Goal: Information Seeking & Learning: Learn about a topic

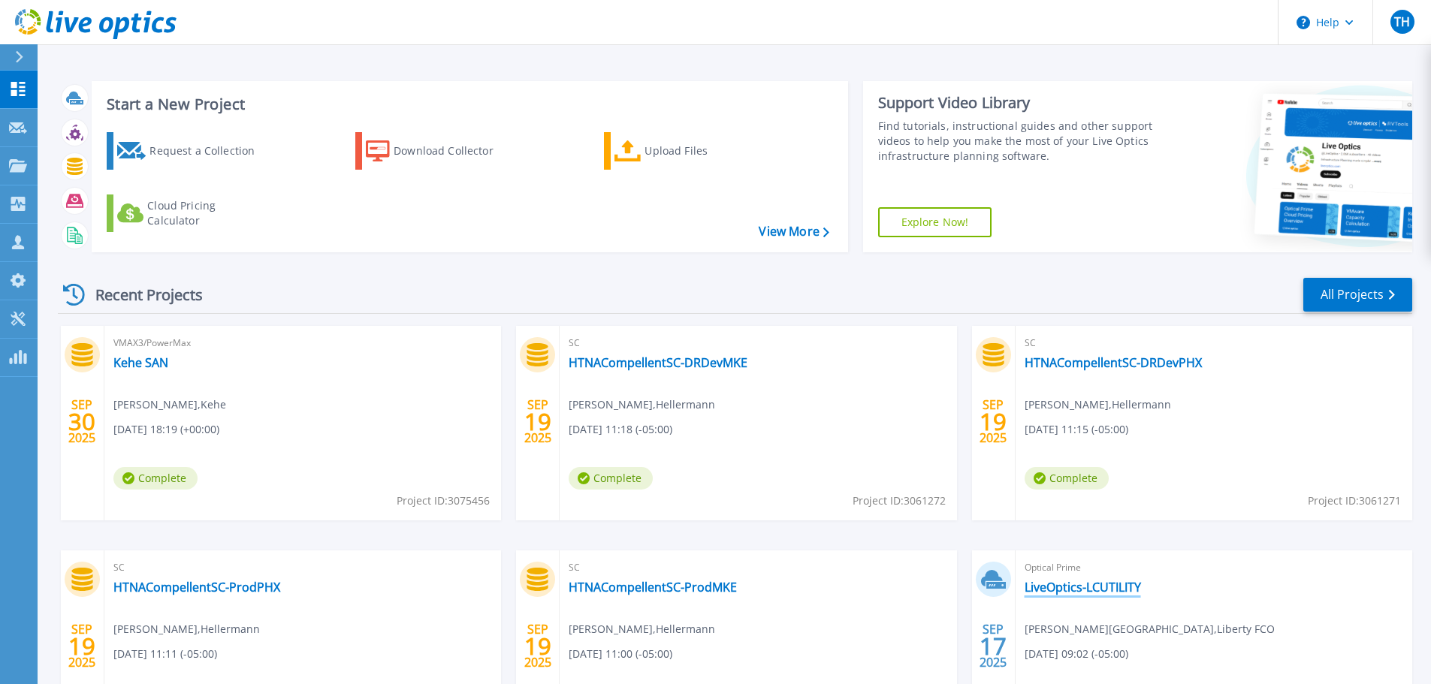
click at [1080, 585] on link "LiveOptics-LCUTILITY" at bounding box center [1083, 587] width 116 height 15
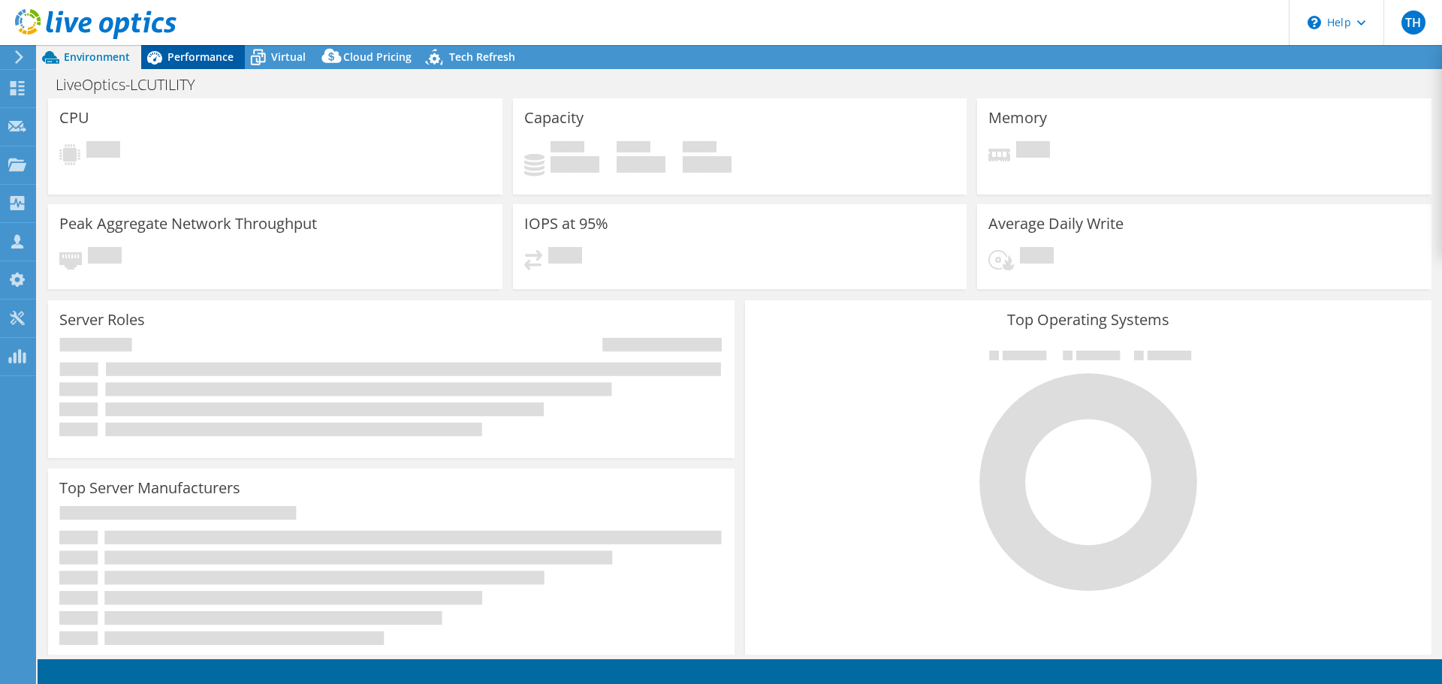
select select "USD"
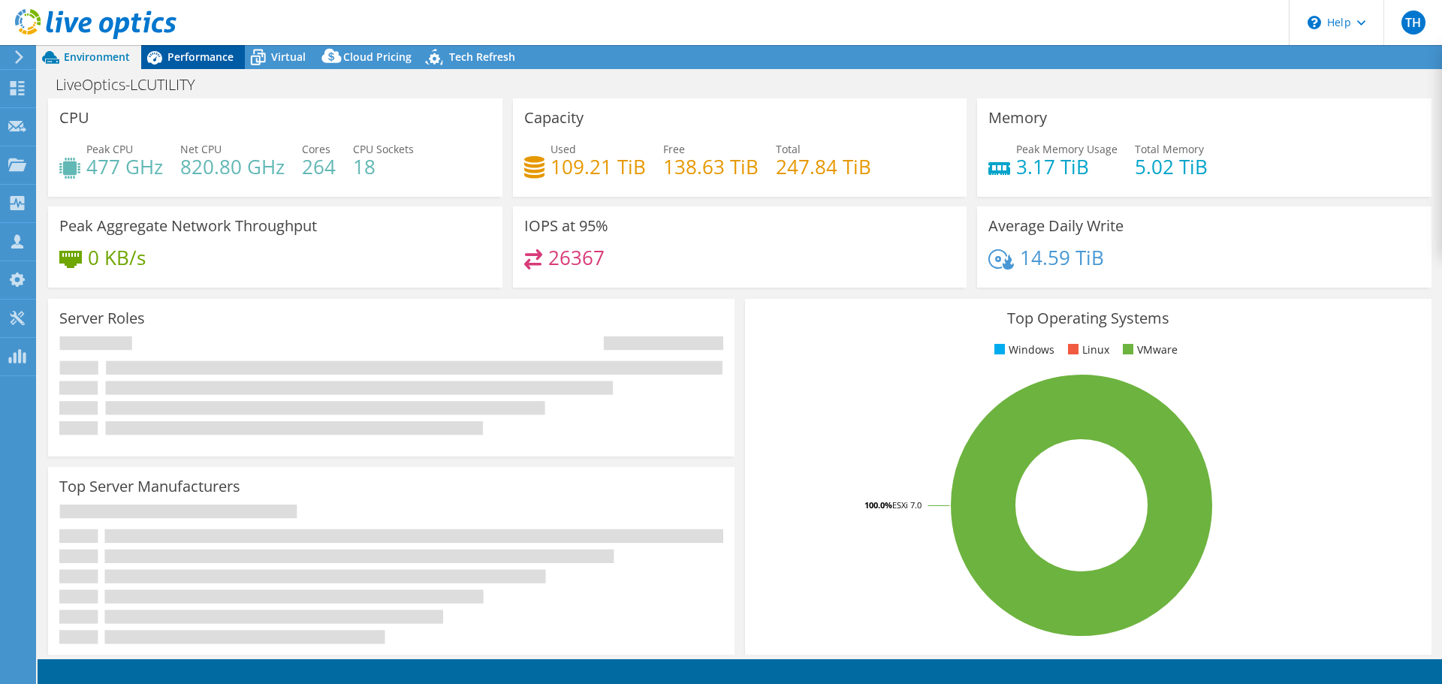
click at [207, 58] on span "Performance" at bounding box center [201, 57] width 66 height 14
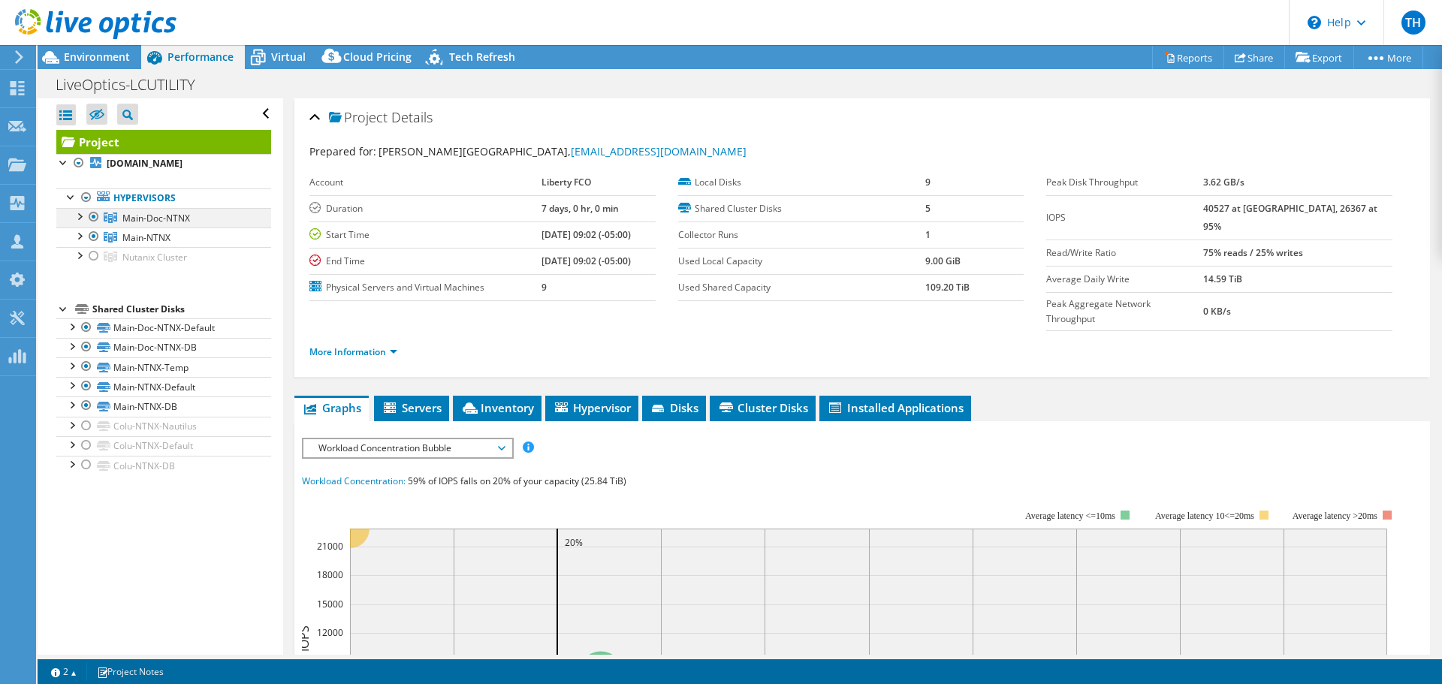
click at [81, 223] on div at bounding box center [78, 215] width 15 height 15
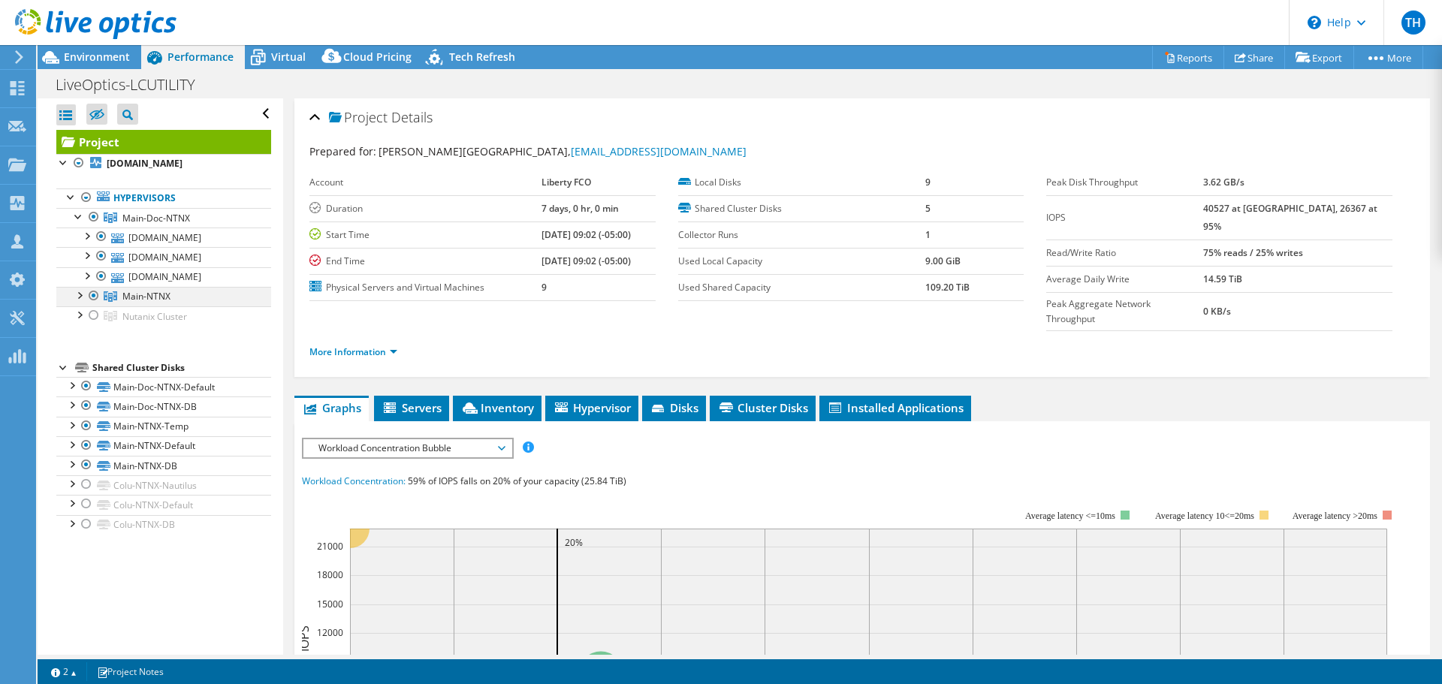
click at [79, 302] on div at bounding box center [78, 294] width 15 height 15
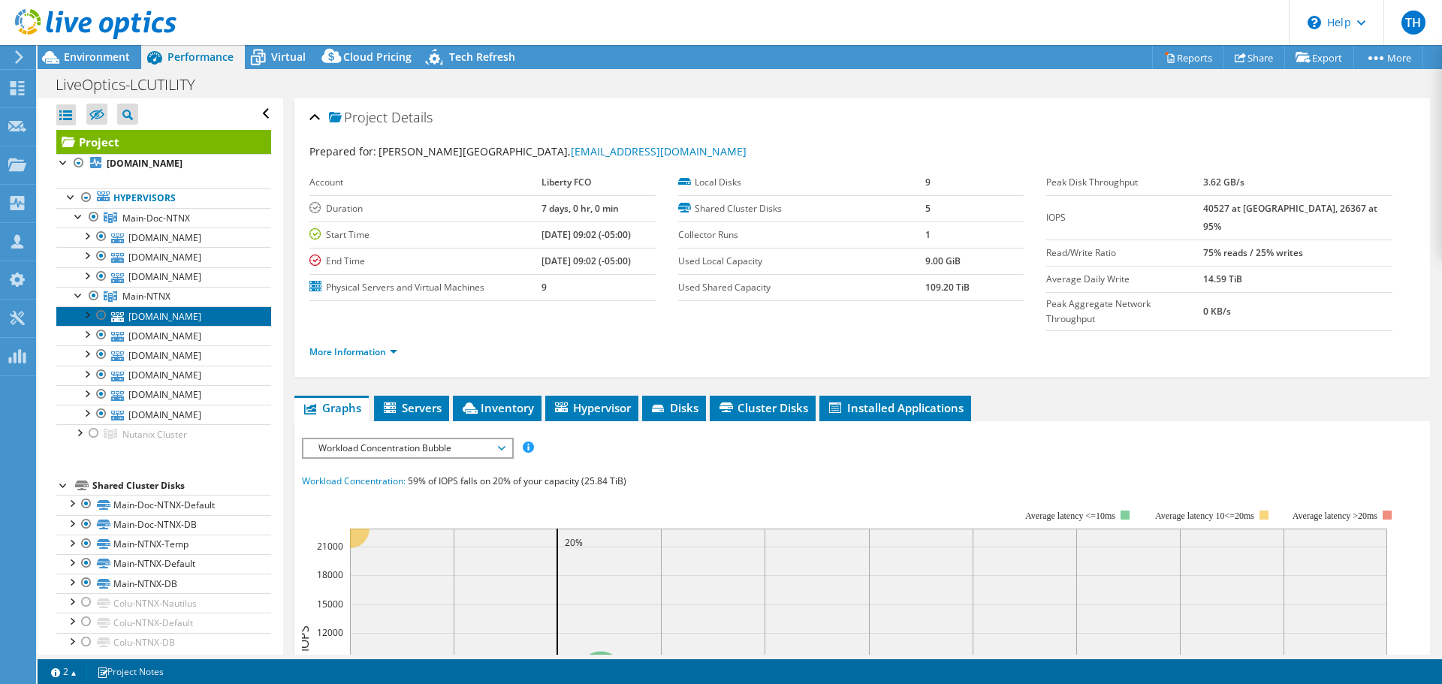
click at [158, 326] on link "[DOMAIN_NAME]" at bounding box center [163, 316] width 215 height 20
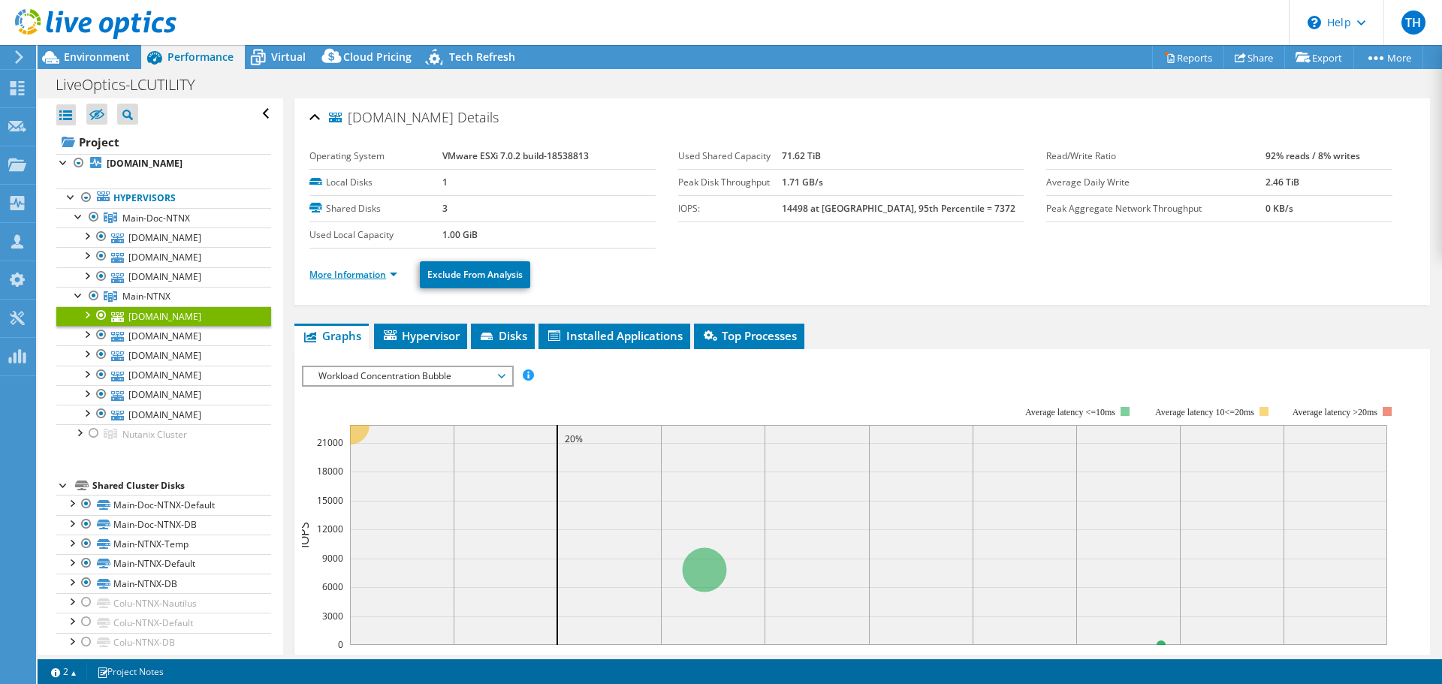
click at [391, 272] on link "More Information" at bounding box center [353, 274] width 88 height 13
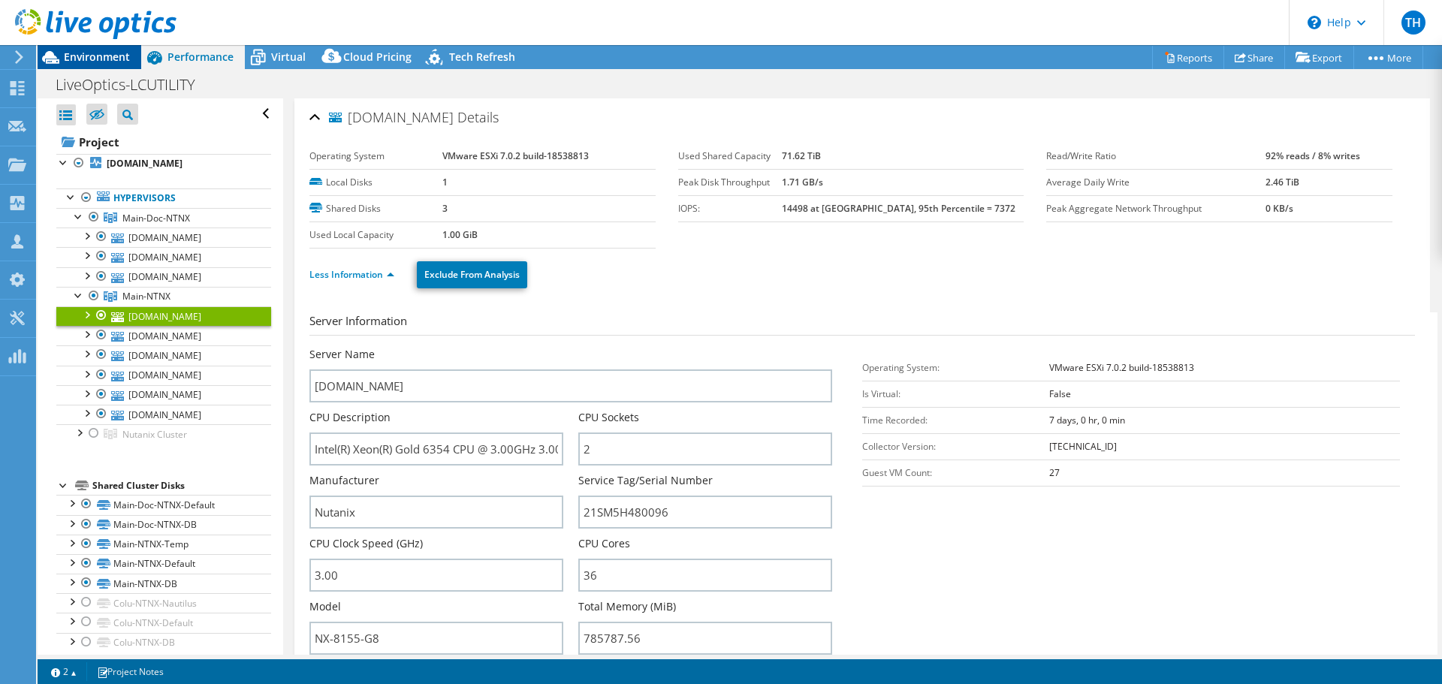
click at [92, 60] on span "Environment" at bounding box center [97, 57] width 66 height 14
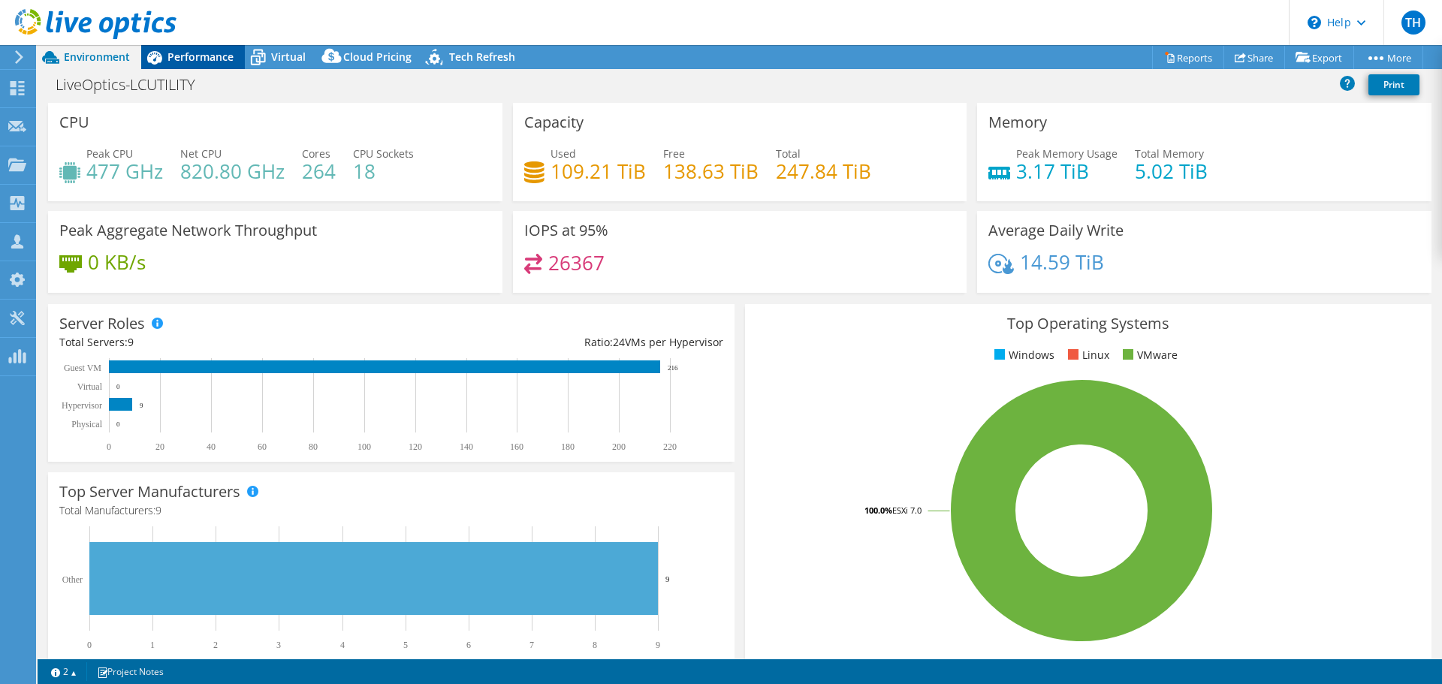
click at [202, 58] on span "Performance" at bounding box center [201, 57] width 66 height 14
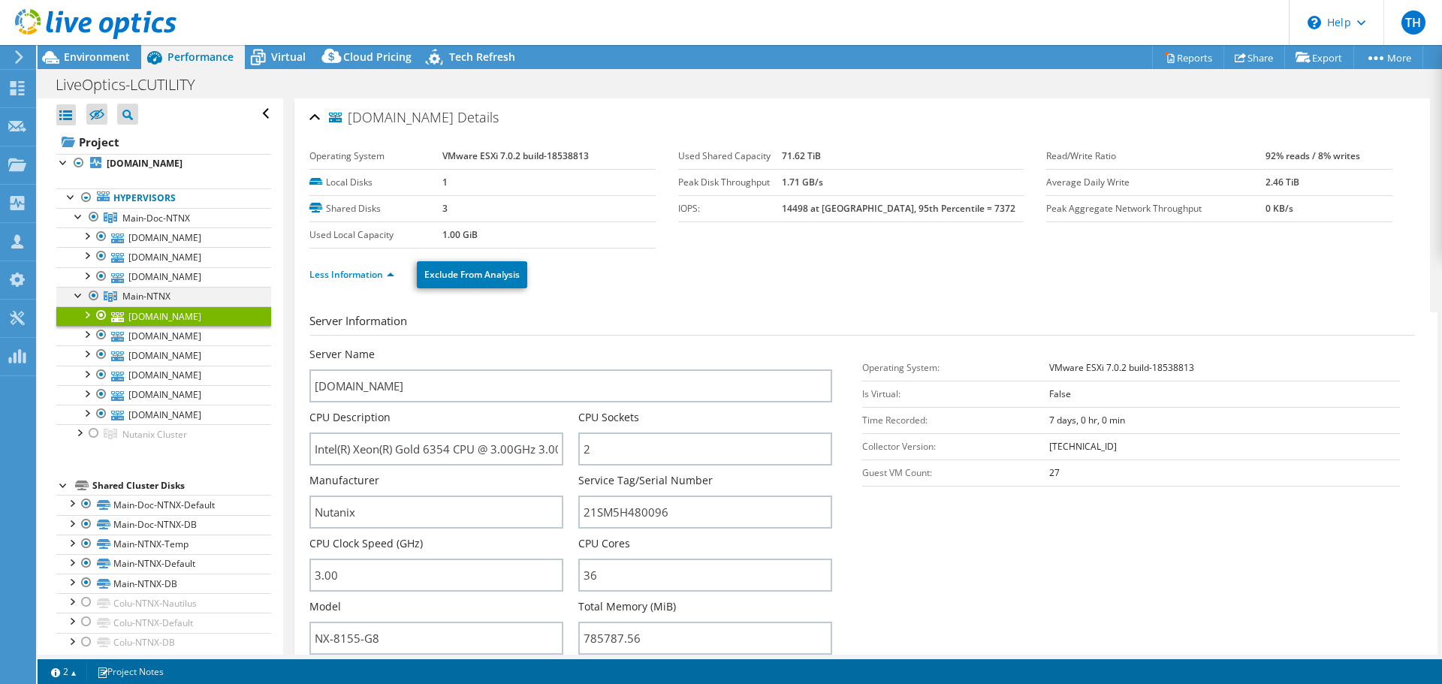
click at [77, 302] on div at bounding box center [78, 294] width 15 height 15
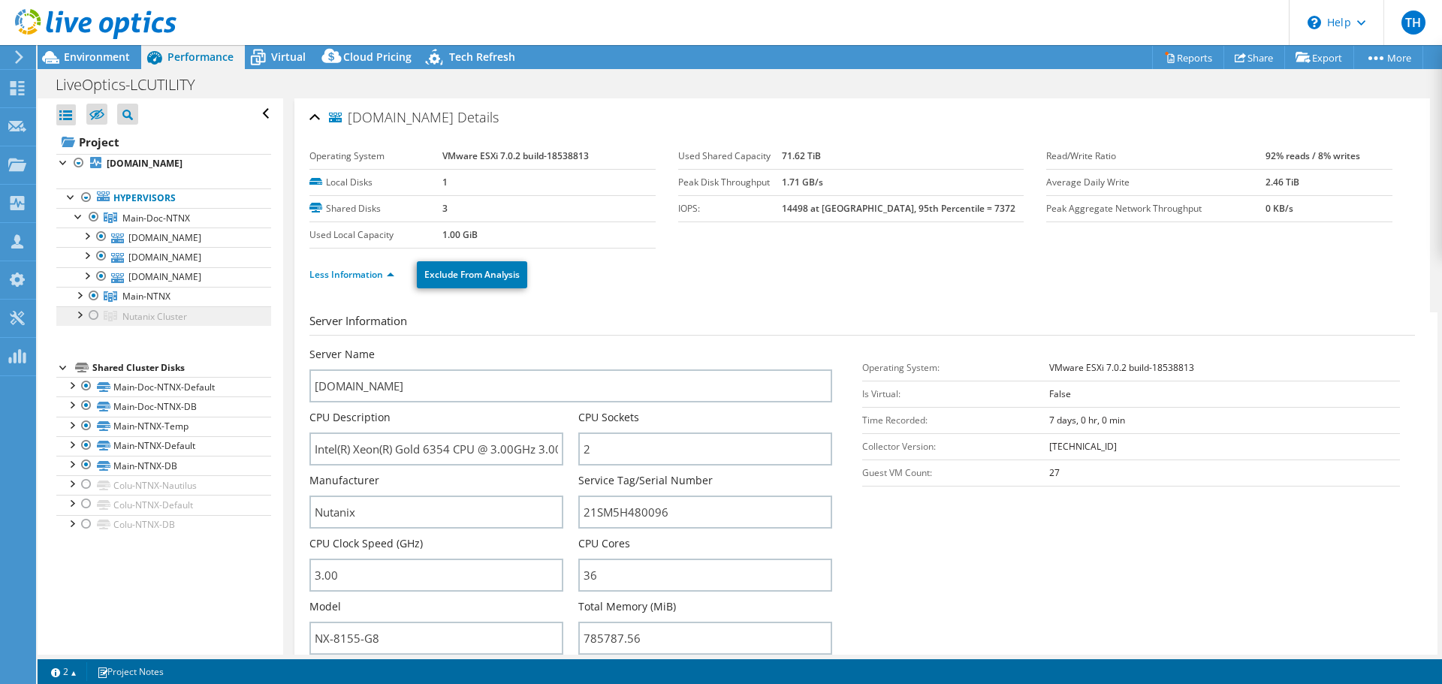
click at [149, 326] on link "Nutanix Cluster" at bounding box center [163, 316] width 215 height 20
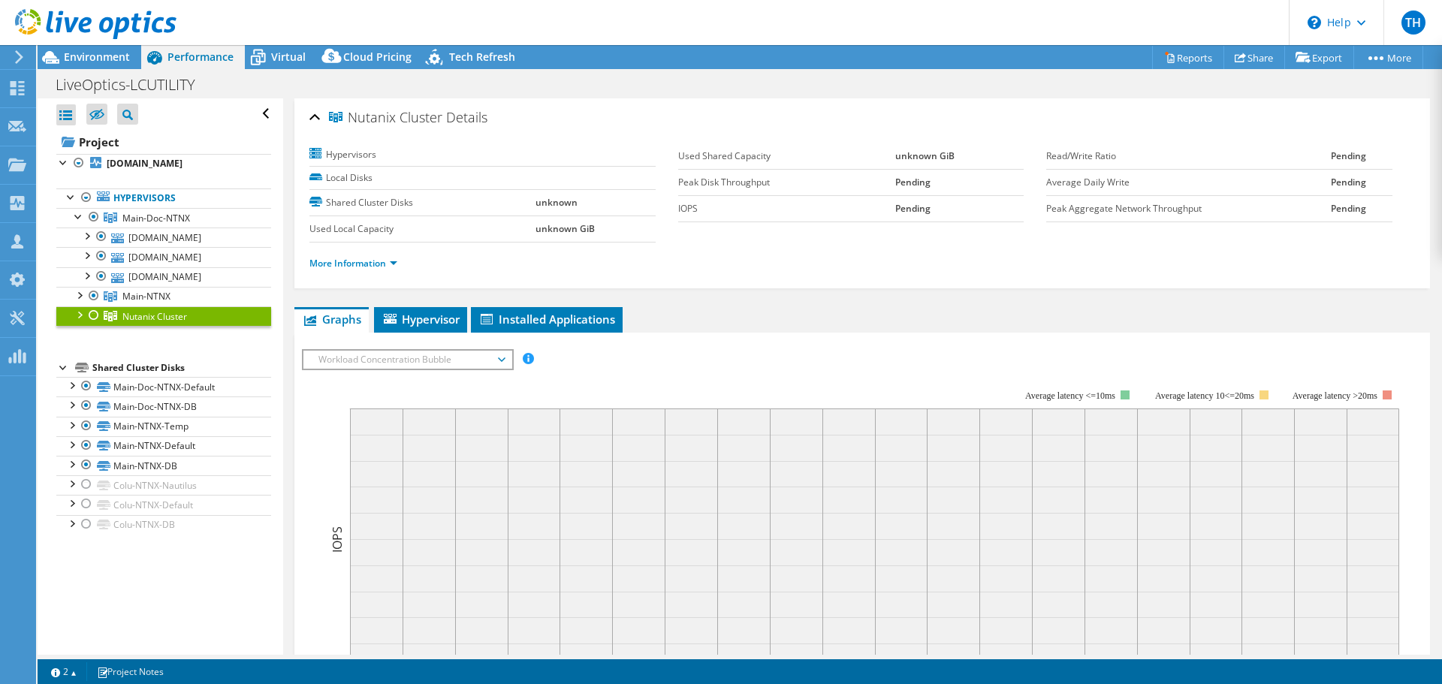
click at [94, 324] on div at bounding box center [93, 315] width 15 height 18
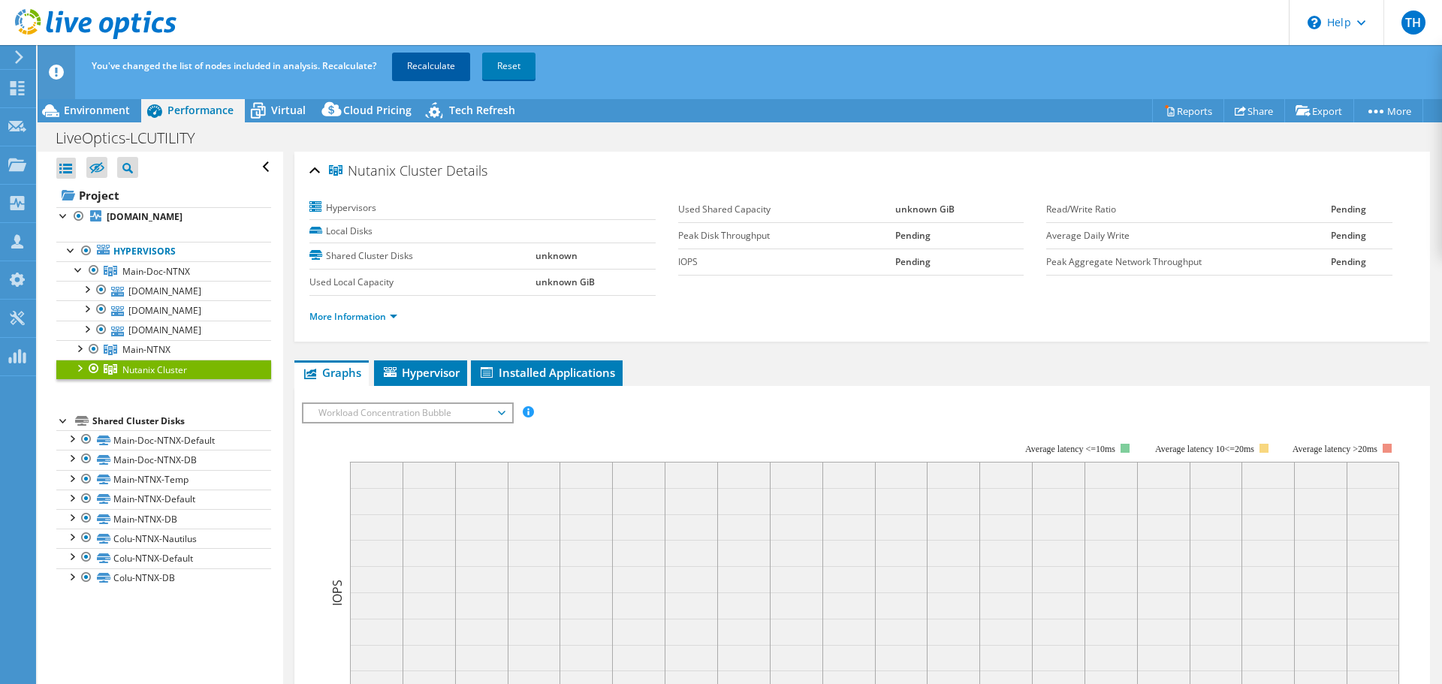
click at [429, 66] on link "Recalculate" at bounding box center [431, 66] width 78 height 27
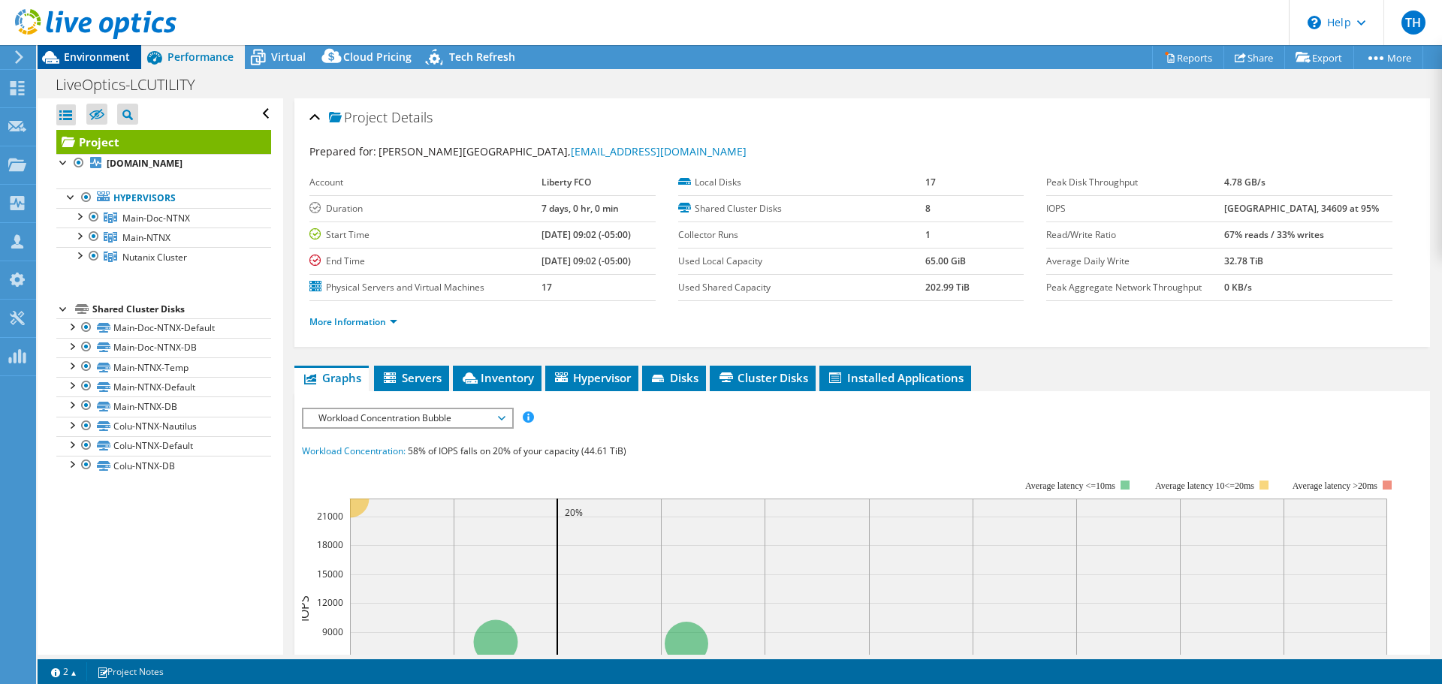
click at [98, 62] on span "Environment" at bounding box center [97, 57] width 66 height 14
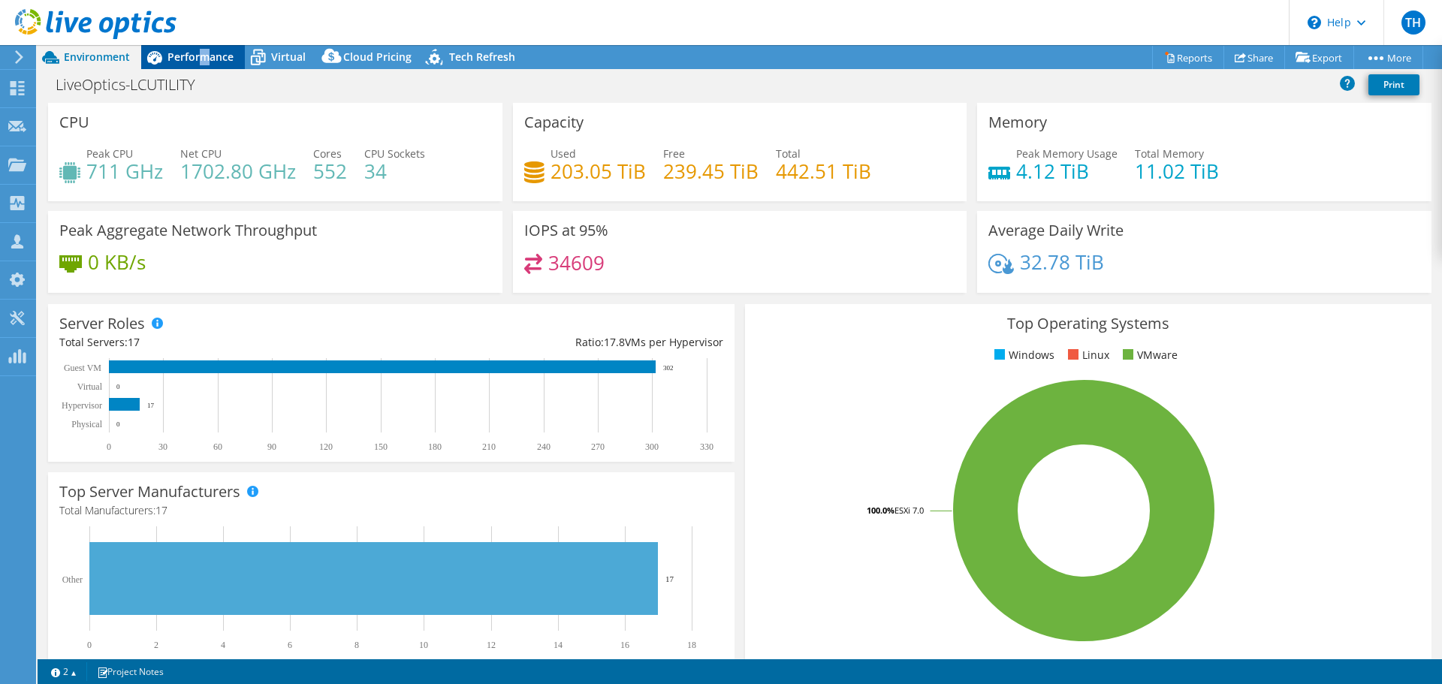
click at [204, 54] on span "Performance" at bounding box center [201, 57] width 66 height 14
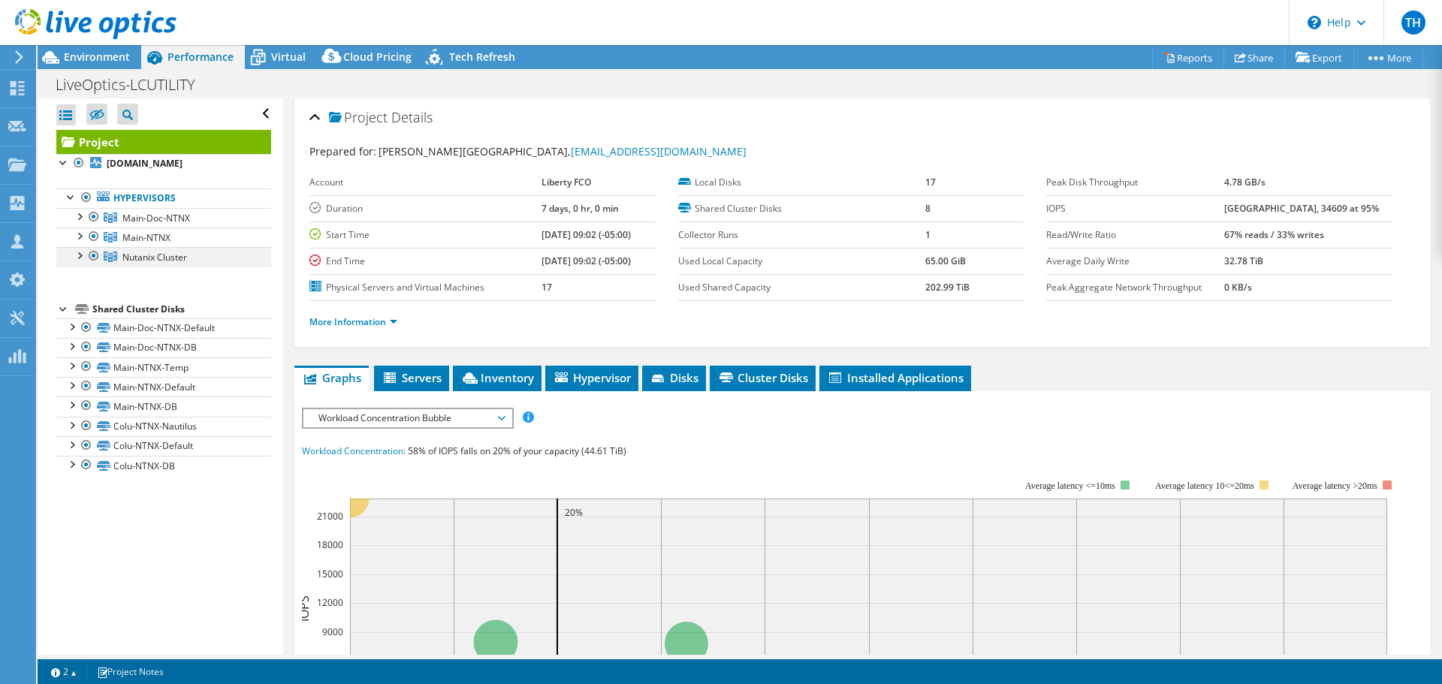
click at [98, 263] on div at bounding box center [93, 256] width 15 height 18
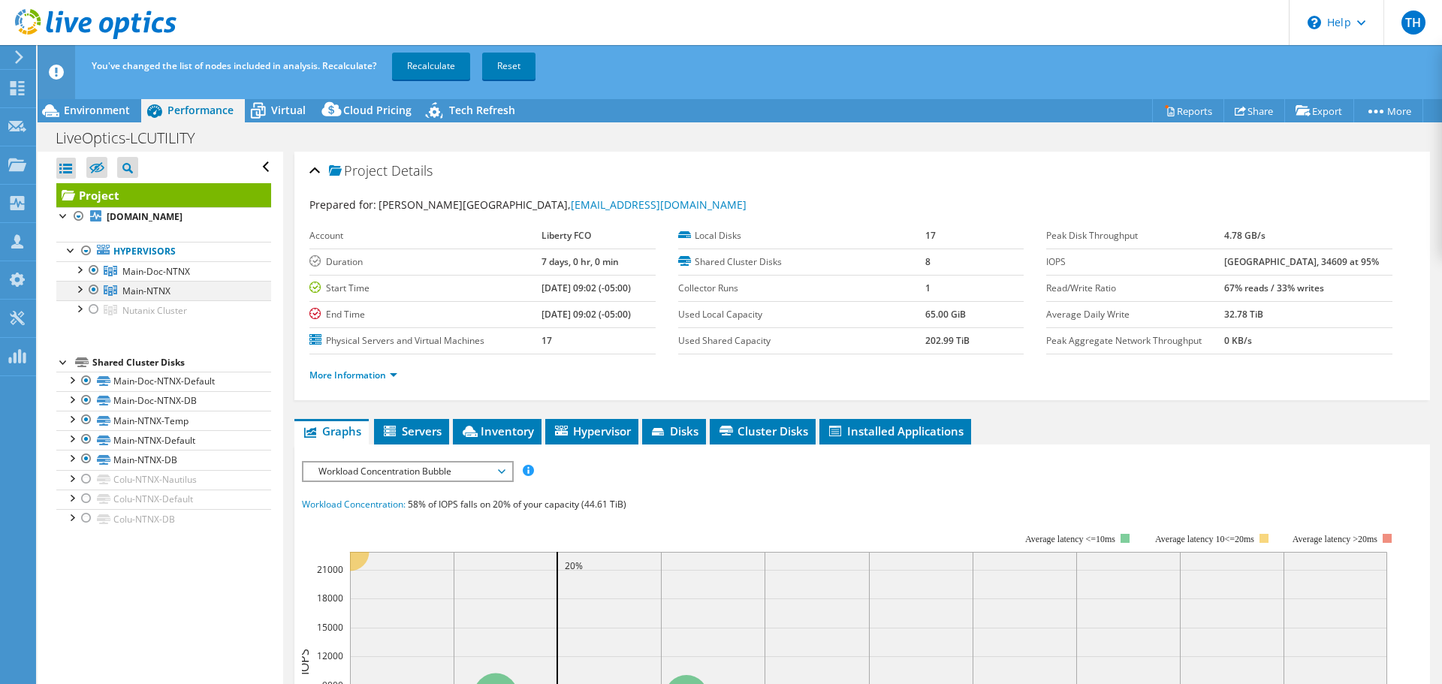
click at [92, 299] on div at bounding box center [93, 290] width 15 height 18
click at [94, 279] on div at bounding box center [93, 270] width 15 height 18
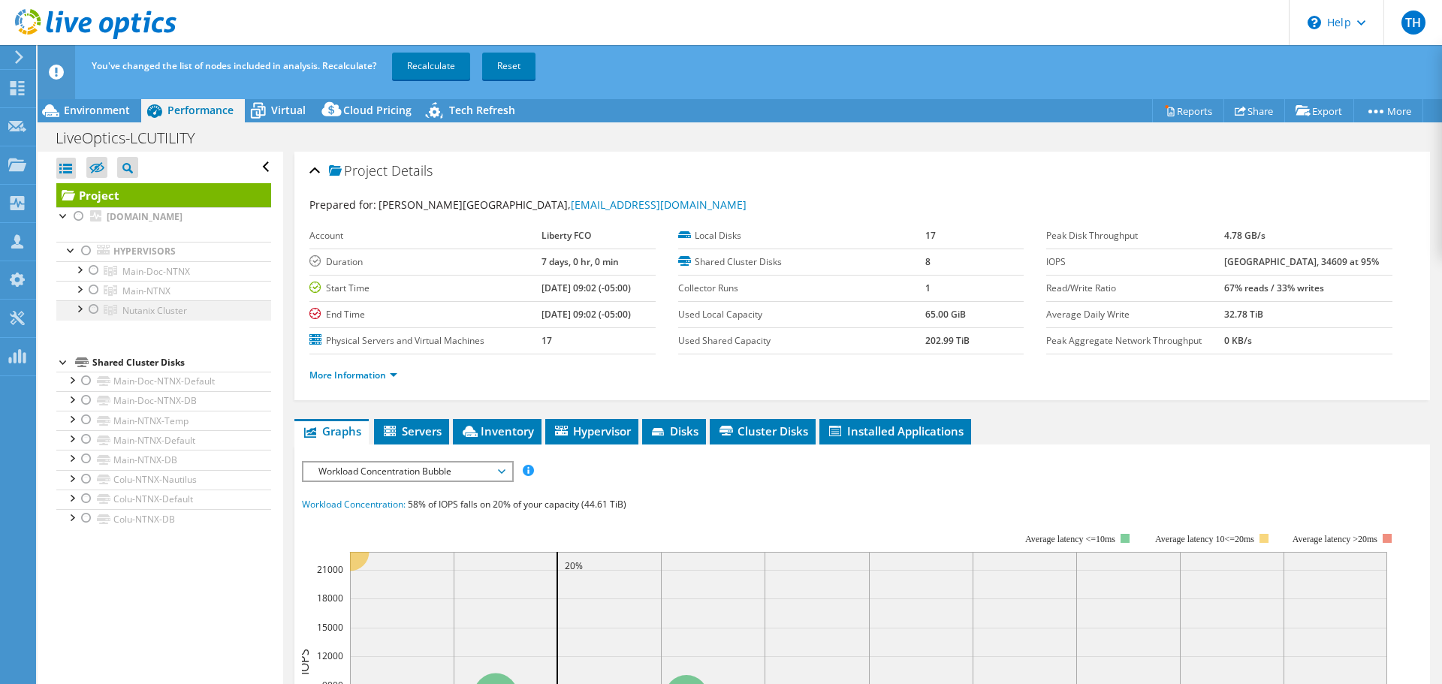
click at [98, 318] on div at bounding box center [93, 309] width 15 height 18
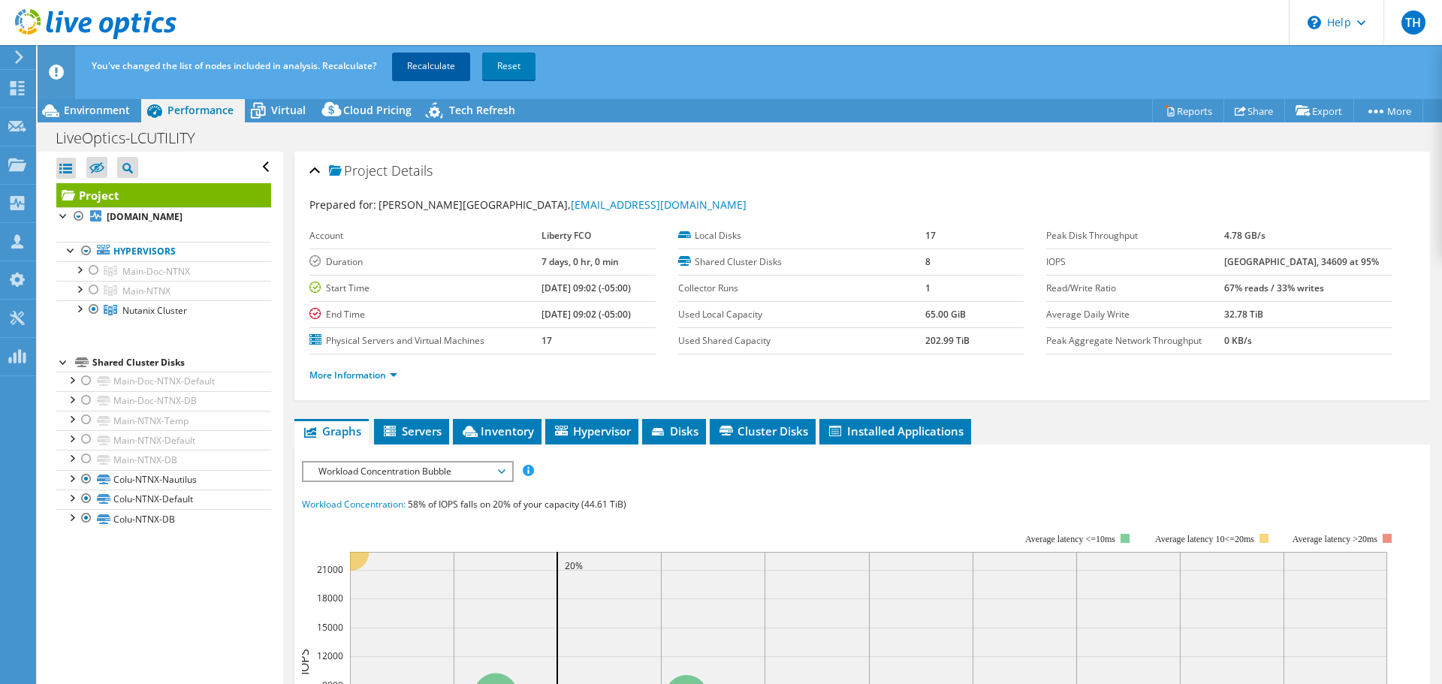
click at [455, 65] on link "Recalculate" at bounding box center [431, 66] width 78 height 27
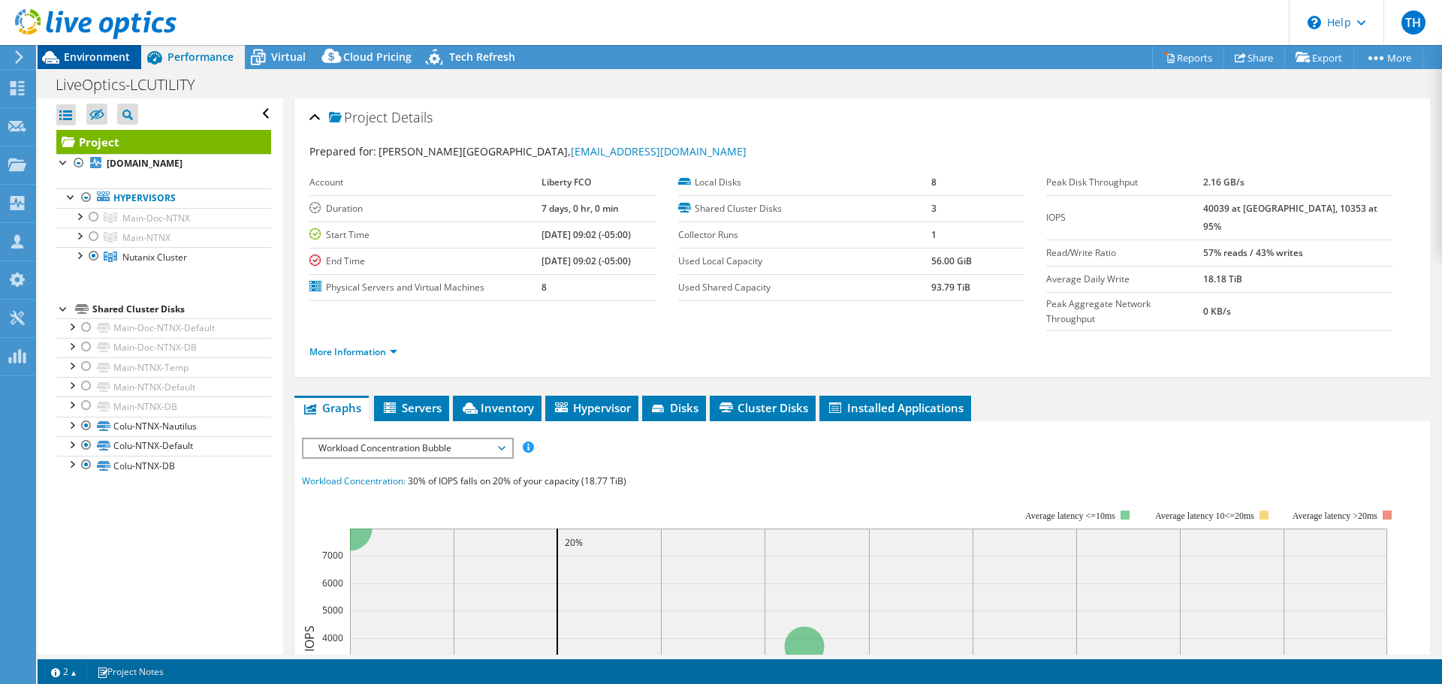
click at [107, 62] on span "Environment" at bounding box center [97, 57] width 66 height 14
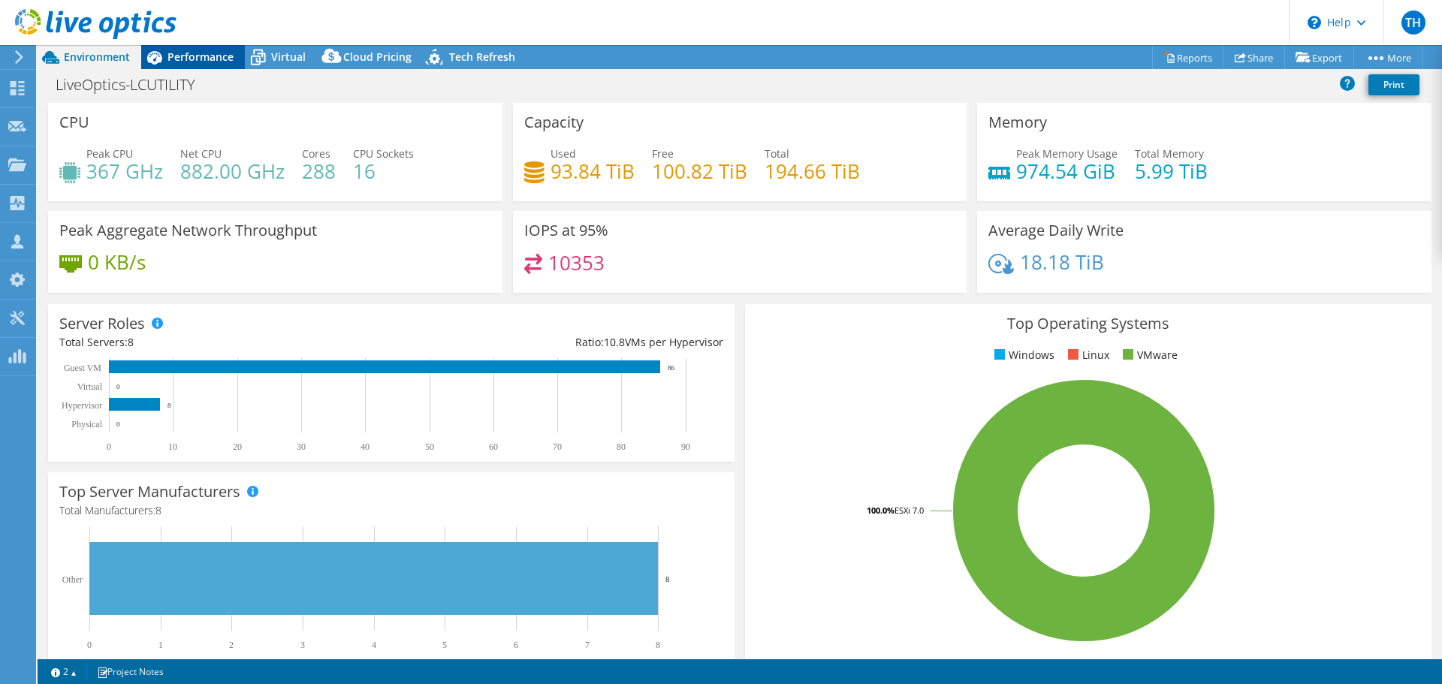
click at [204, 58] on span "Performance" at bounding box center [201, 57] width 66 height 14
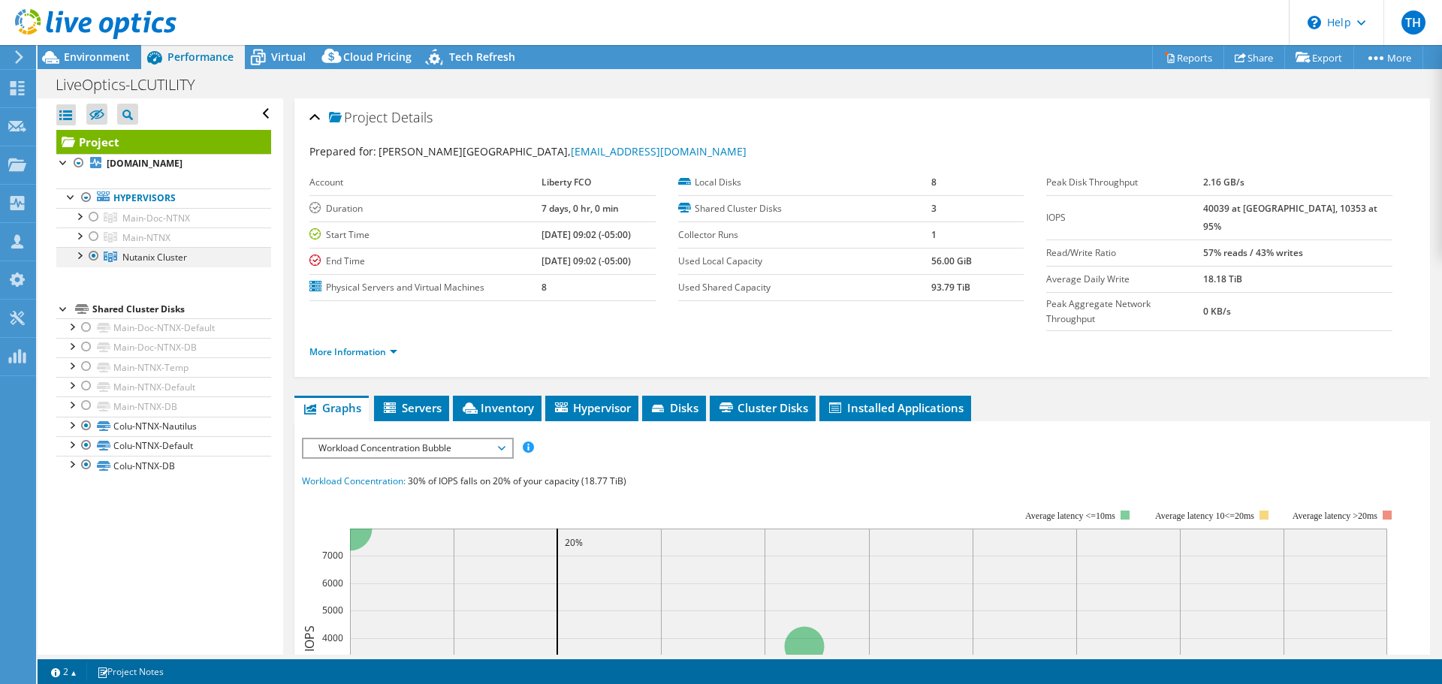
click at [92, 265] on div at bounding box center [93, 256] width 15 height 18
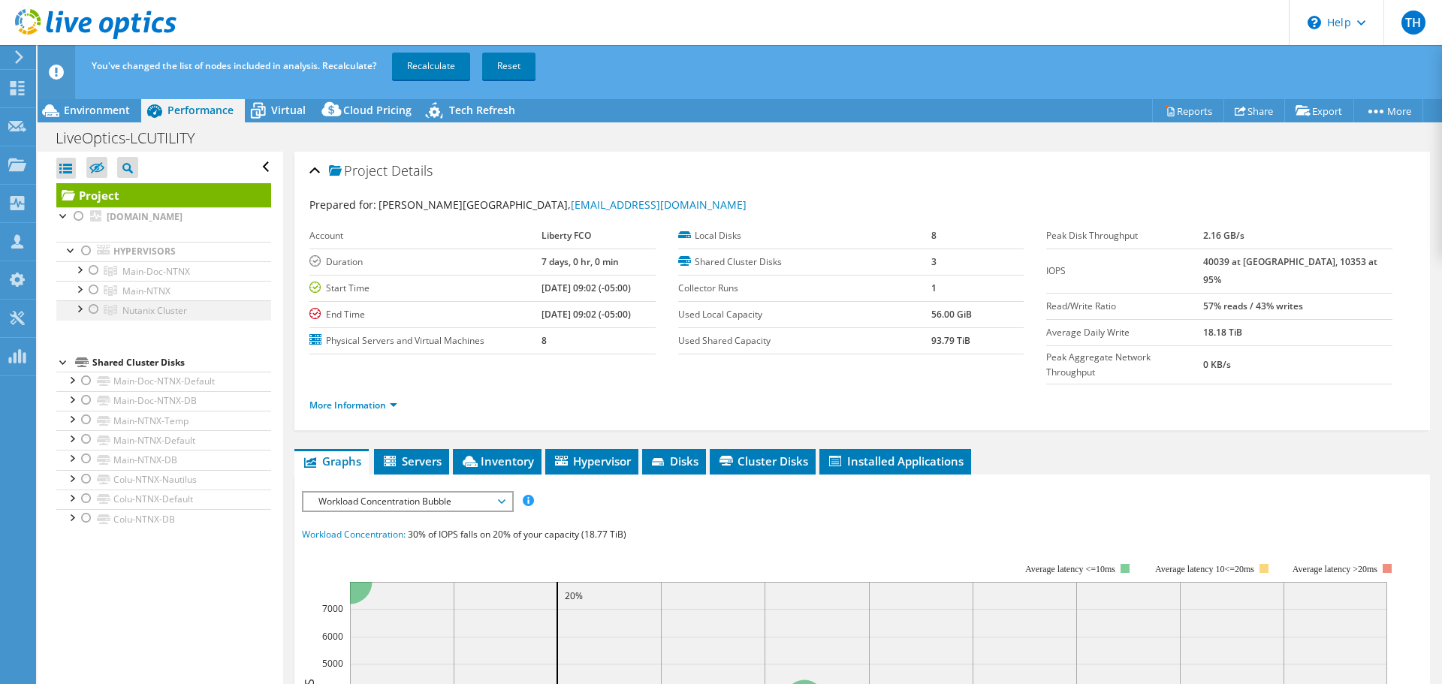
click at [91, 318] on div at bounding box center [93, 309] width 15 height 18
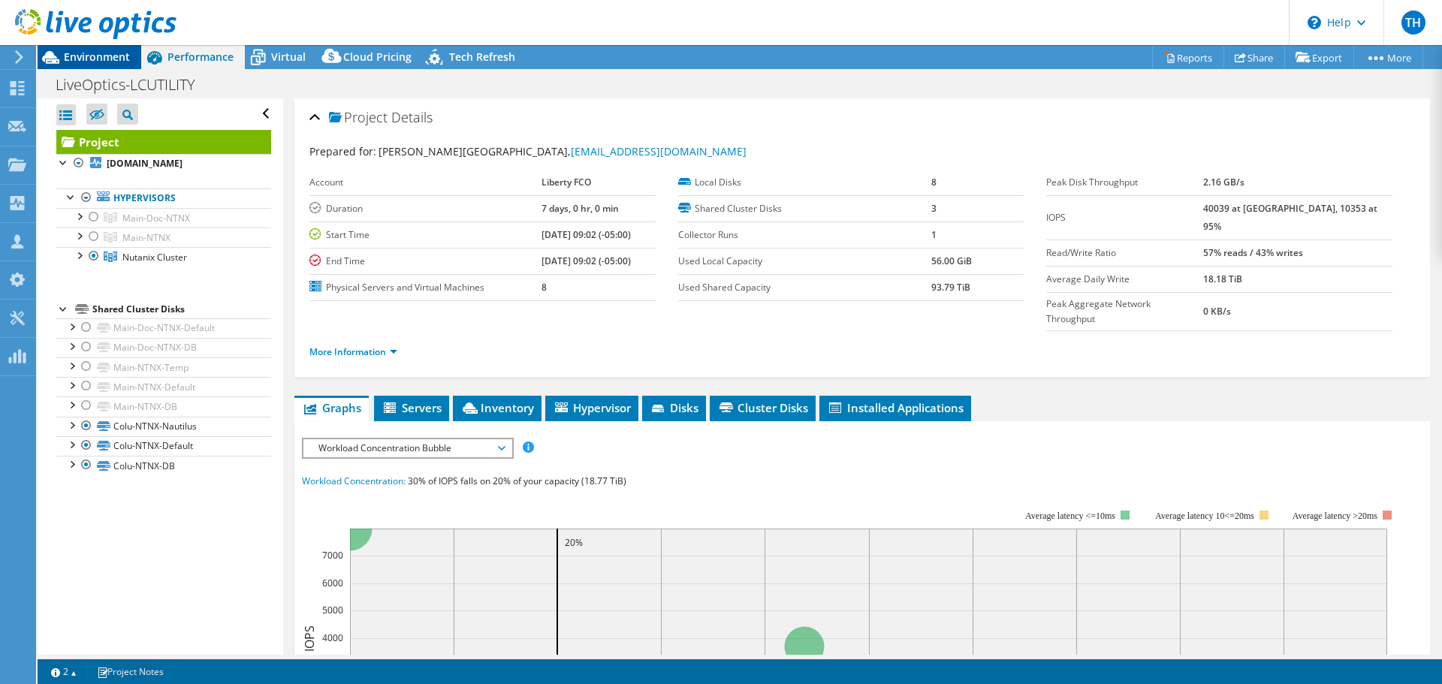
click at [122, 56] on span "Environment" at bounding box center [97, 57] width 66 height 14
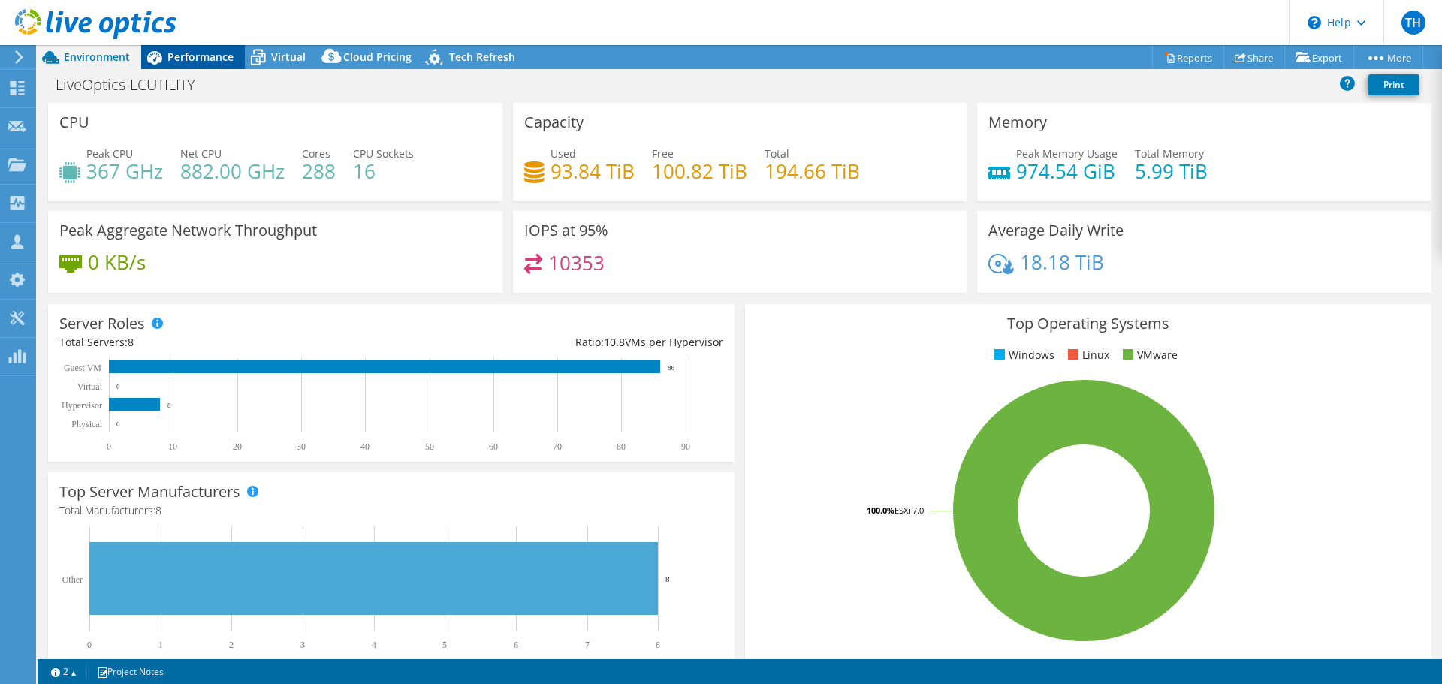
click at [216, 61] on span "Performance" at bounding box center [201, 57] width 66 height 14
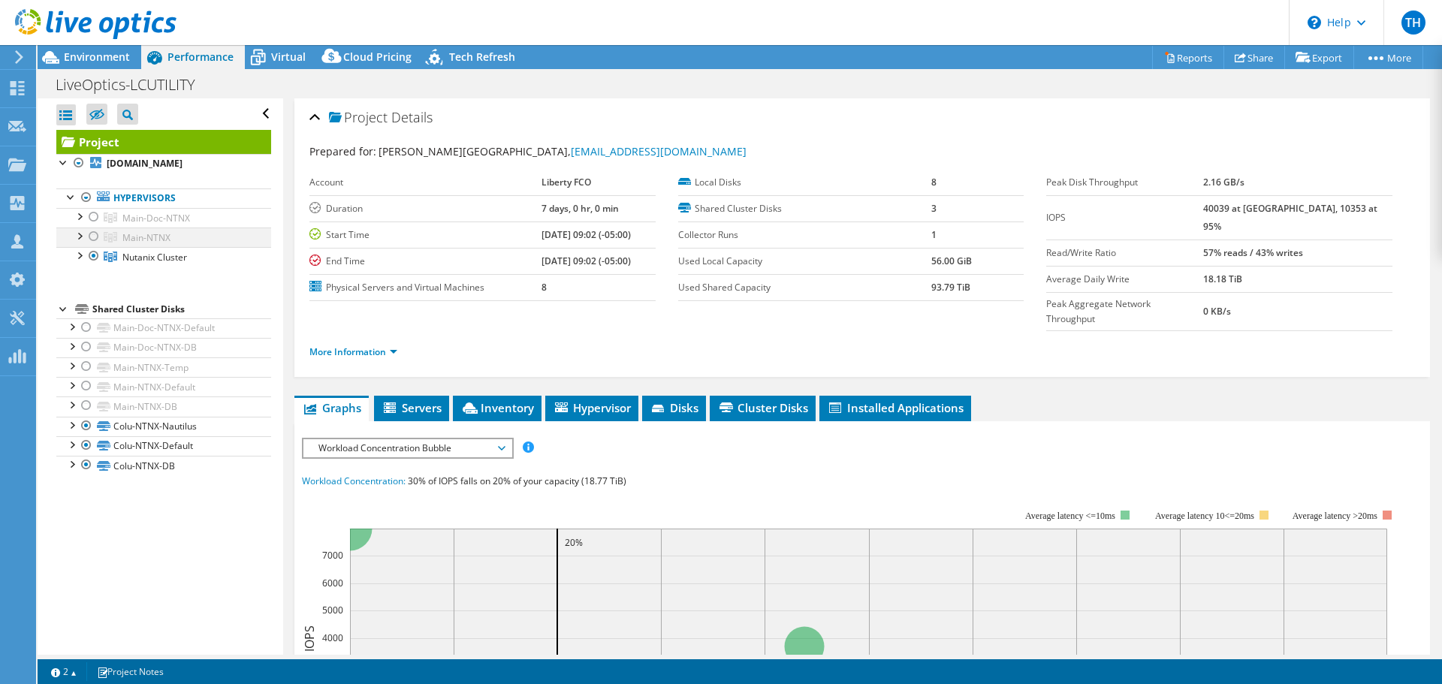
click at [94, 246] on div at bounding box center [93, 237] width 15 height 18
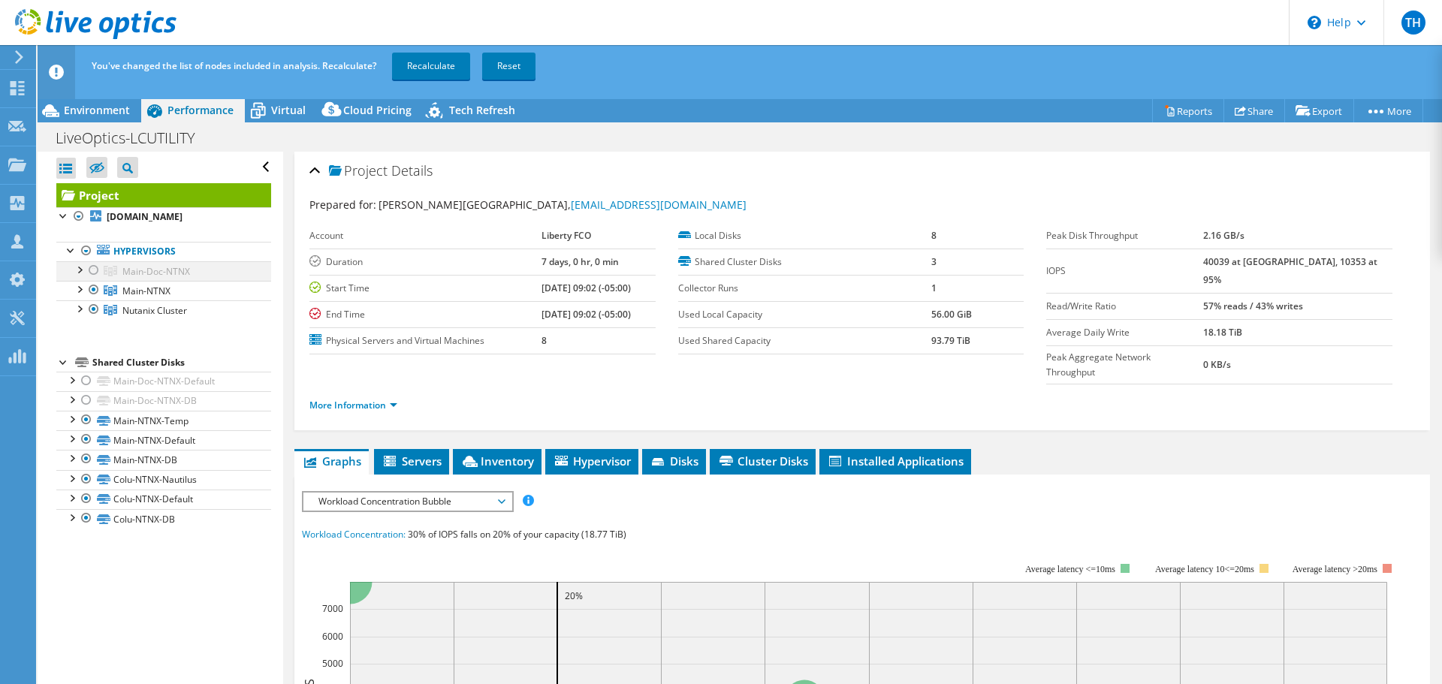
click at [93, 279] on div at bounding box center [93, 270] width 15 height 18
click at [92, 318] on div at bounding box center [93, 309] width 15 height 18
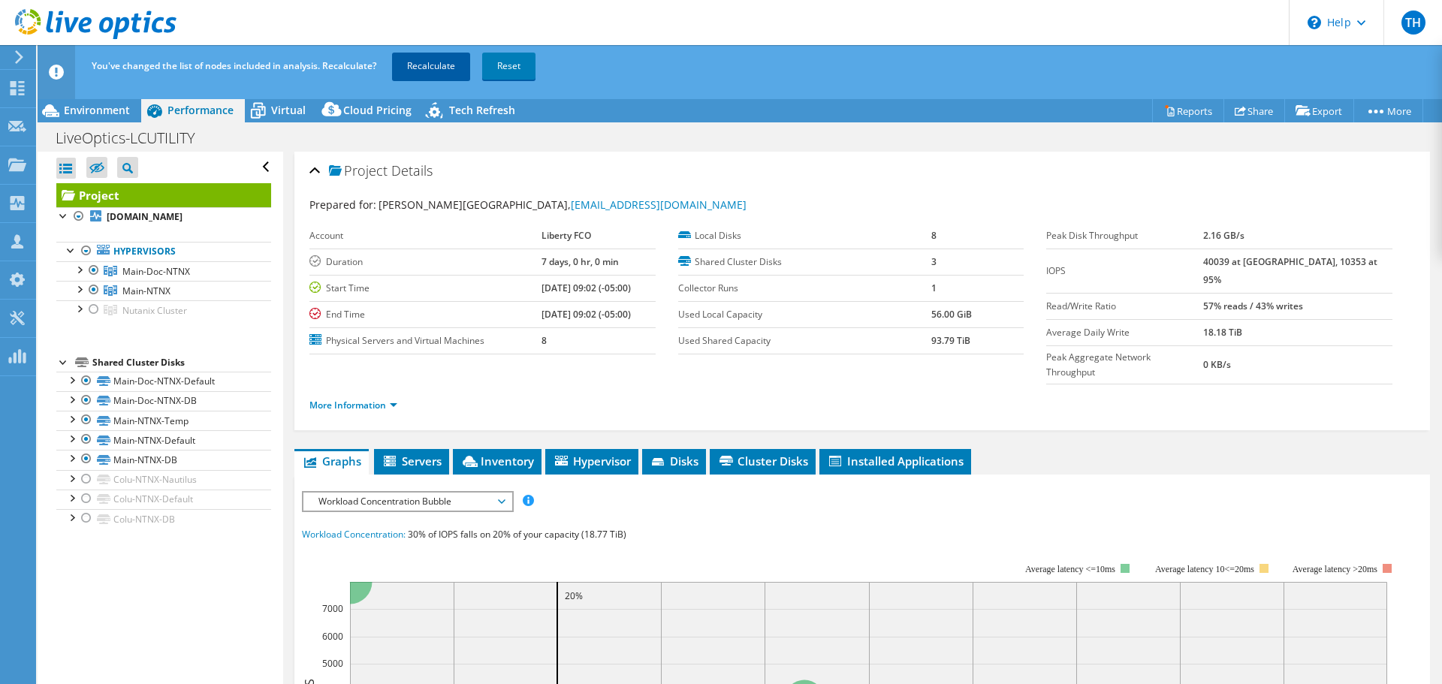
click at [442, 65] on link "Recalculate" at bounding box center [431, 66] width 78 height 27
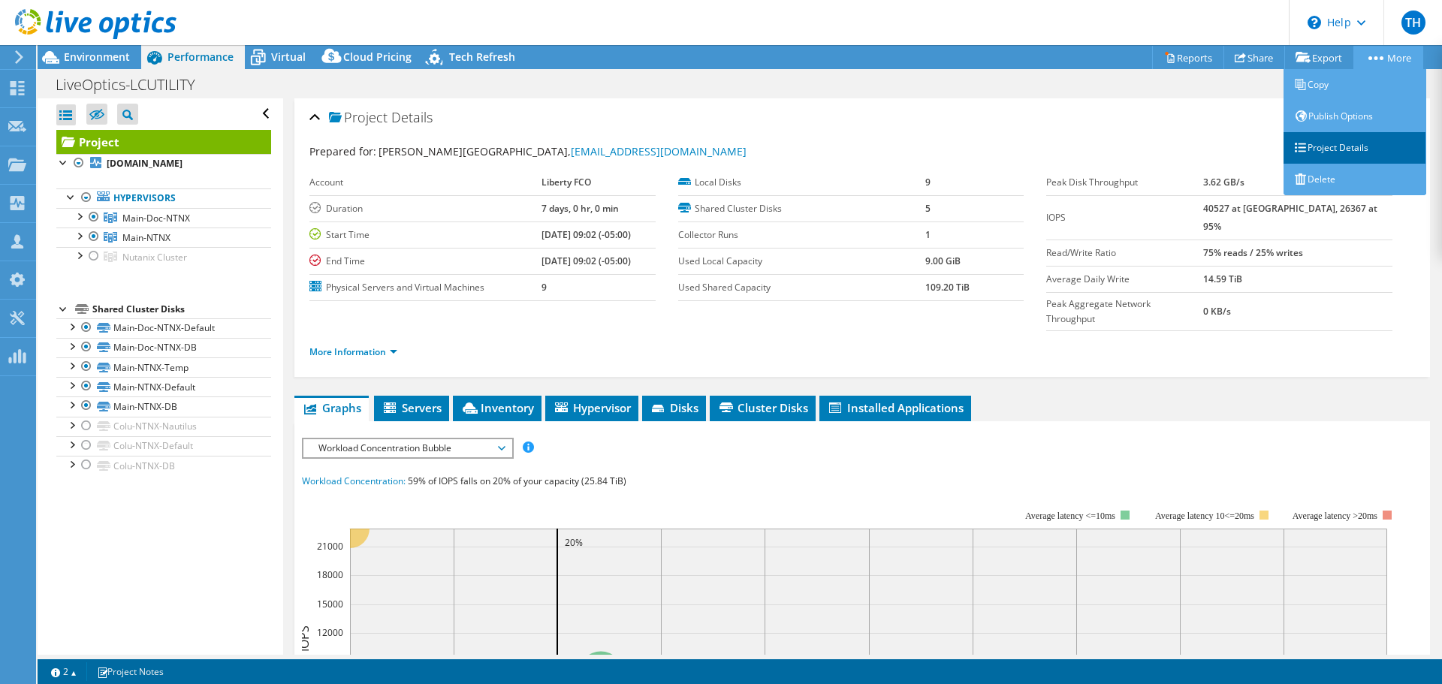
click at [1332, 143] on link "Project Details" at bounding box center [1355, 148] width 143 height 32
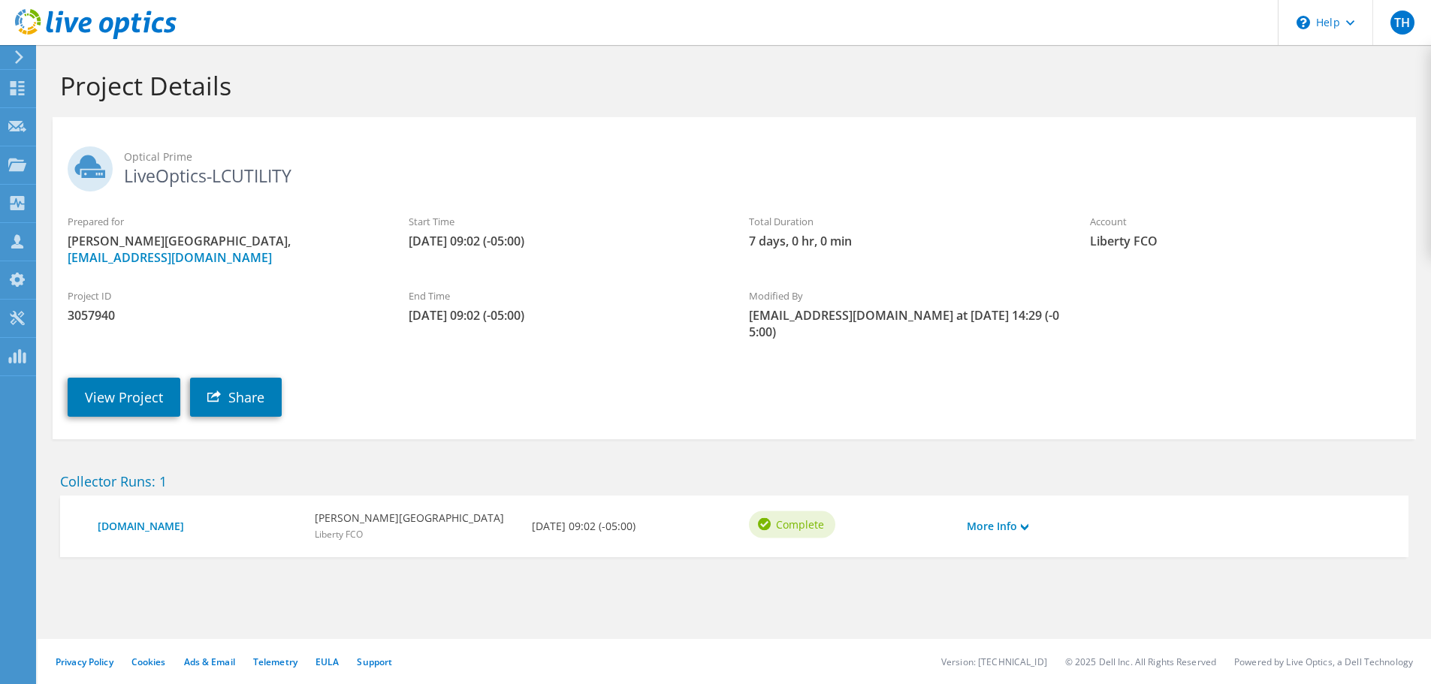
click at [94, 315] on span "3057940" at bounding box center [223, 315] width 311 height 17
copy span "3057940"
